Goal: Navigation & Orientation: Find specific page/section

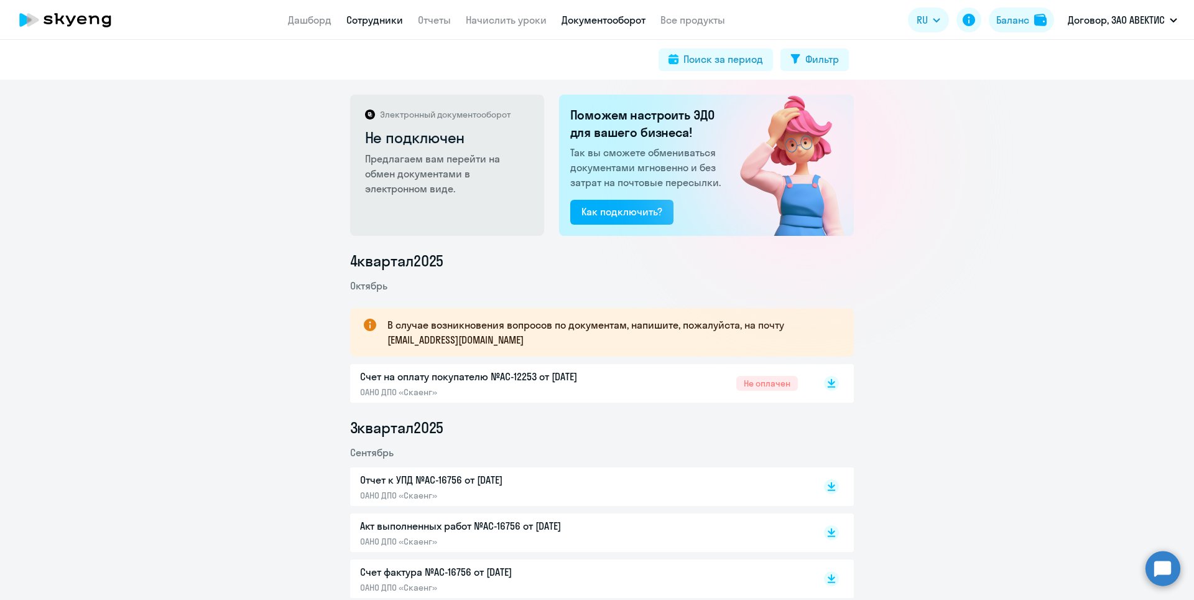
click at [368, 19] on link "Сотрудники" at bounding box center [374, 20] width 57 height 12
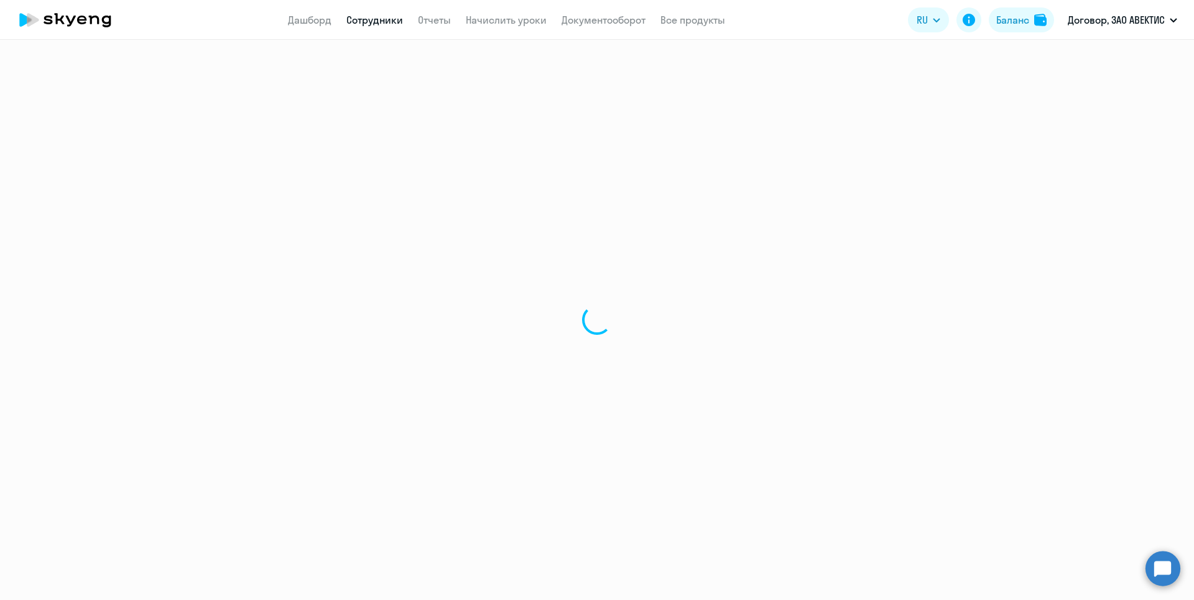
select select "30"
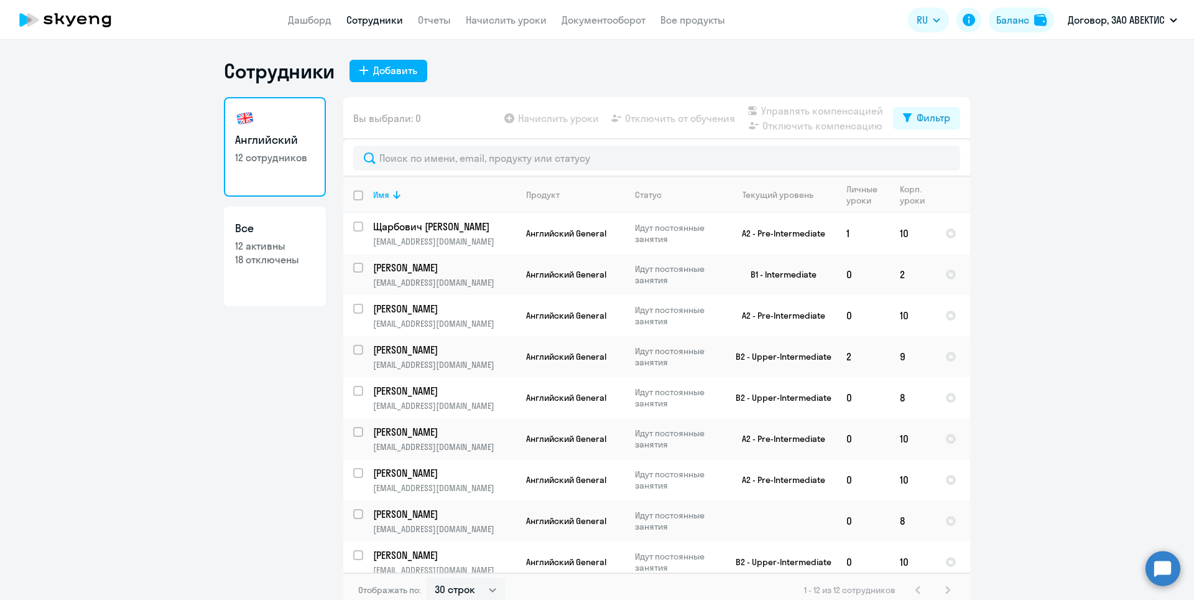
click at [435, 29] on app-header "Дашборд Сотрудники Отчеты Начислить уроки Документооборот Все продукты Дашборд …" at bounding box center [597, 20] width 1194 height 40
click at [433, 25] on link "Отчеты" at bounding box center [434, 20] width 33 height 12
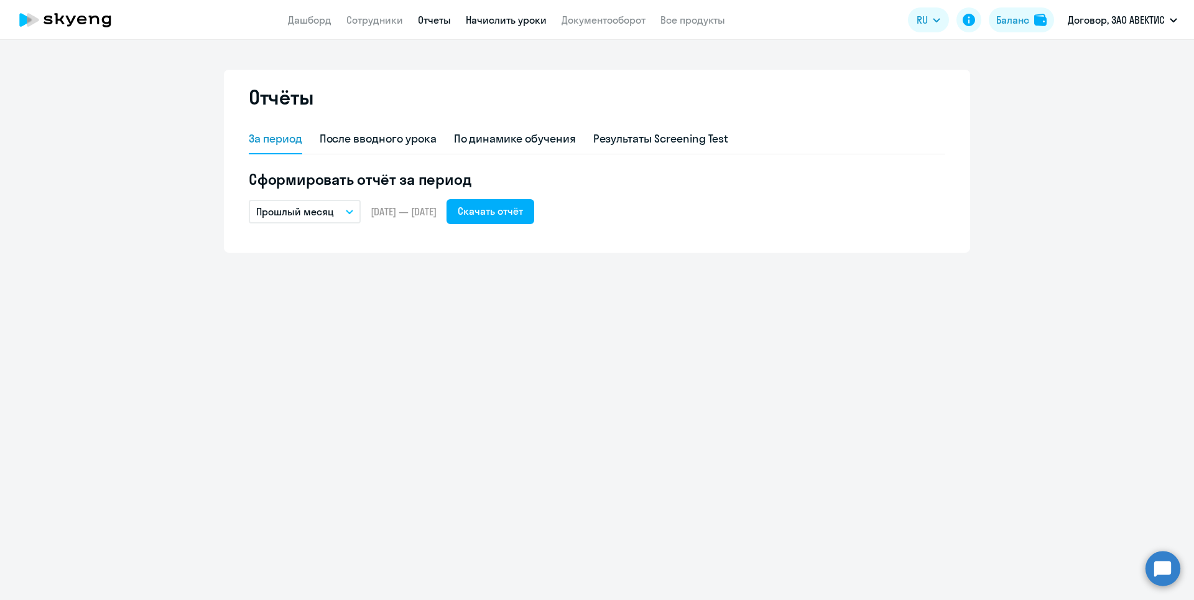
click at [478, 23] on link "Начислить уроки" at bounding box center [506, 20] width 81 height 12
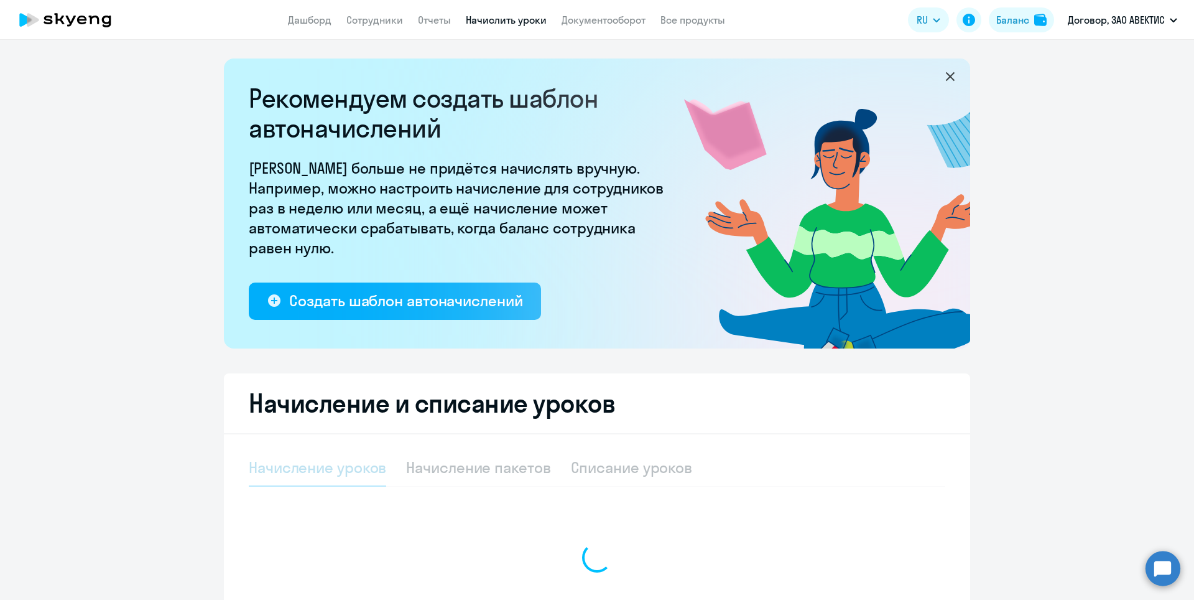
select select "10"
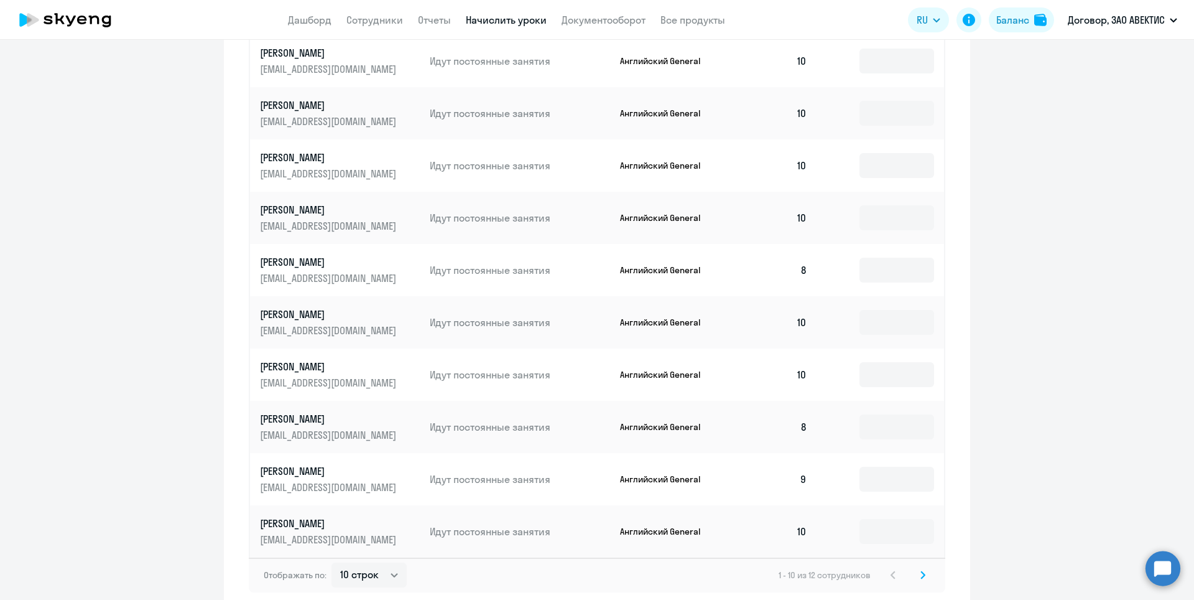
scroll to position [373, 0]
